Goal: Task Accomplishment & Management: Use online tool/utility

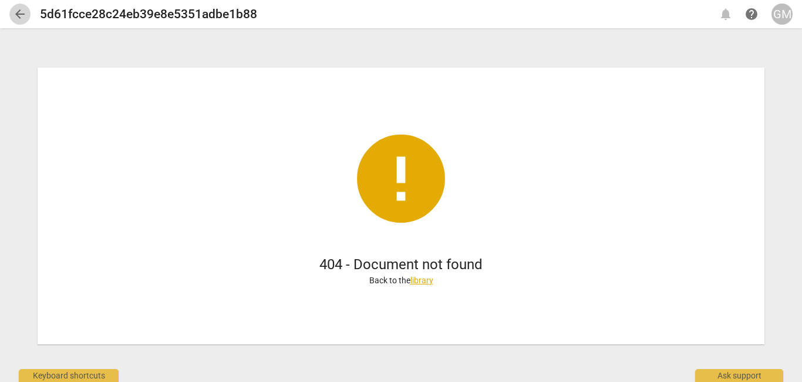
click at [15, 18] on span "arrow_back" at bounding box center [20, 14] width 14 height 14
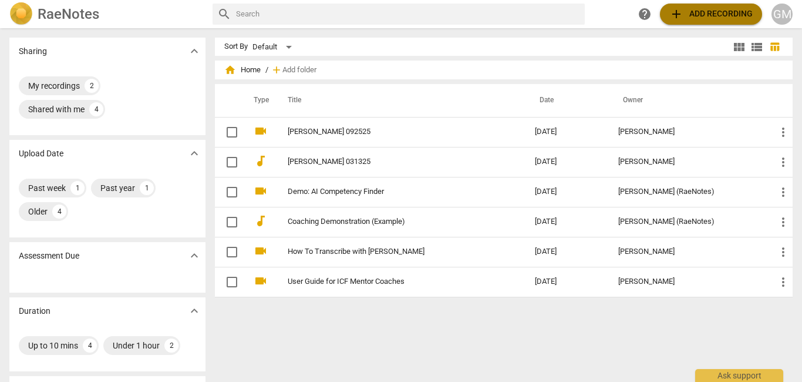
click at [720, 9] on span "add Add recording" at bounding box center [711, 14] width 83 height 14
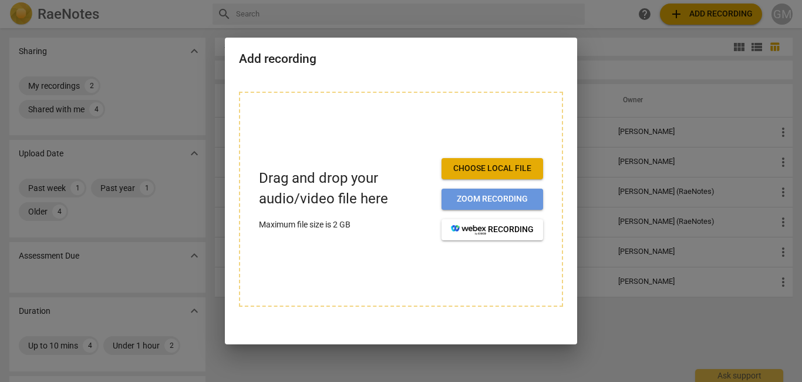
click at [495, 196] on span "Zoom recording" at bounding box center [492, 199] width 83 height 12
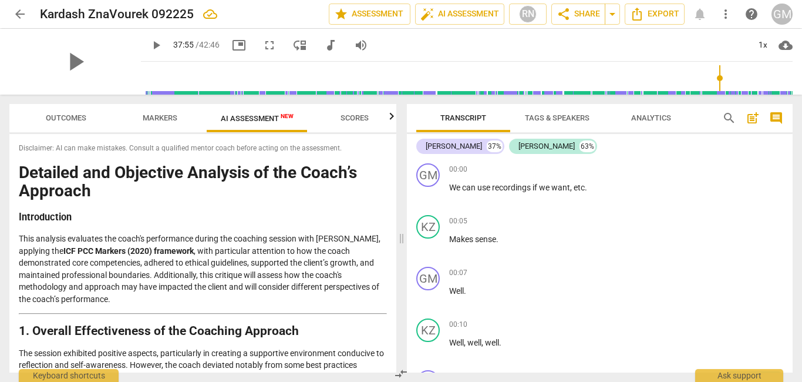
scroll to position [9203, 0]
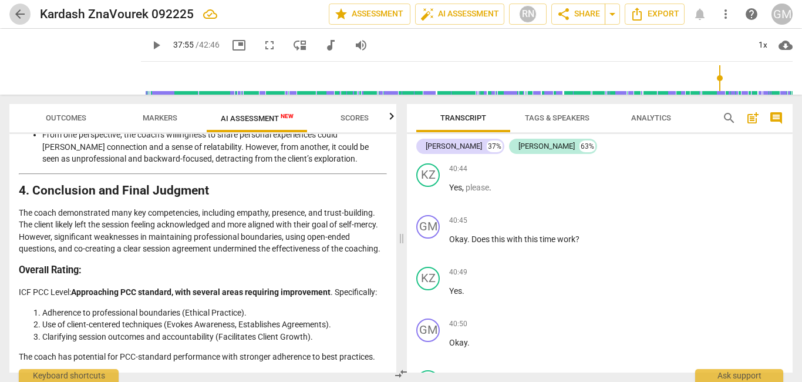
click at [21, 13] on span "arrow_back" at bounding box center [20, 14] width 14 height 14
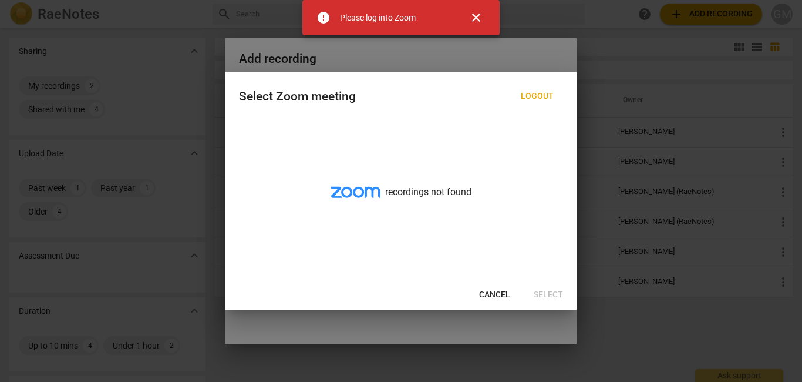
click at [474, 21] on span "close" at bounding box center [476, 18] width 14 height 14
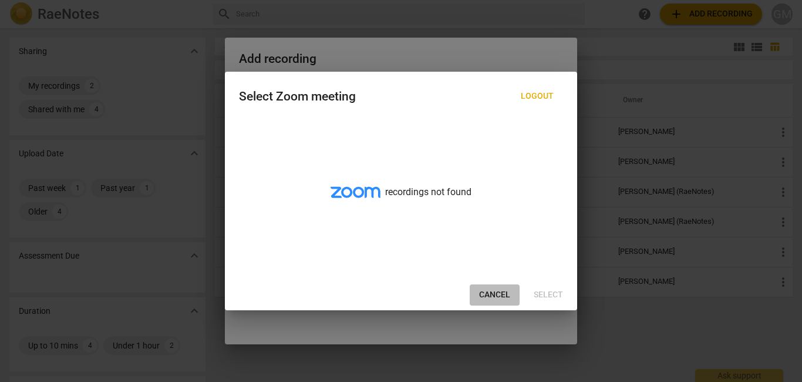
click at [501, 294] on span "Cancel" at bounding box center [494, 295] width 31 height 12
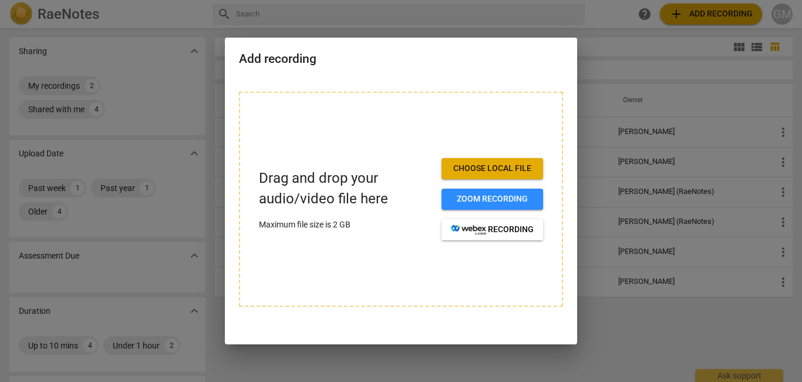
click at [620, 44] on div at bounding box center [401, 191] width 802 height 382
